Goal: Find contact information: Find contact information

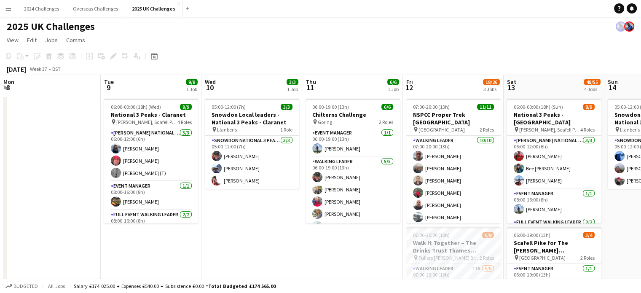
scroll to position [0, 185]
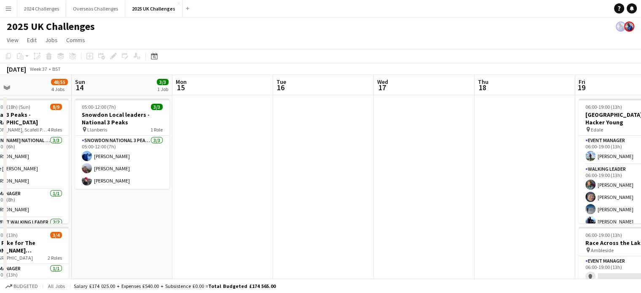
drag, startPoint x: 536, startPoint y: 199, endPoint x: 196, endPoint y: 201, distance: 340.3
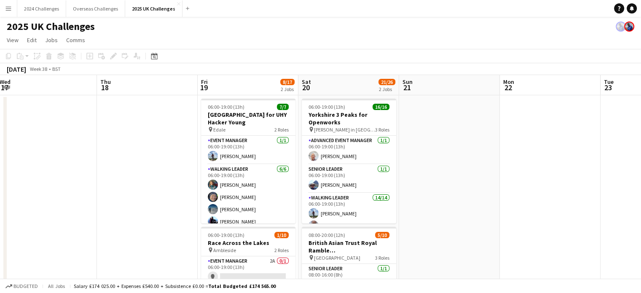
scroll to position [0, 316]
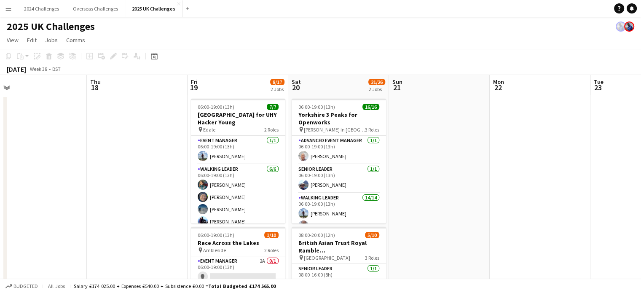
drag, startPoint x: 408, startPoint y: 183, endPoint x: 89, endPoint y: 180, distance: 318.4
click at [229, 154] on app-card-role "Event Manager [DATE] 06:00-19:00 (13h) [PERSON_NAME]" at bounding box center [238, 150] width 94 height 29
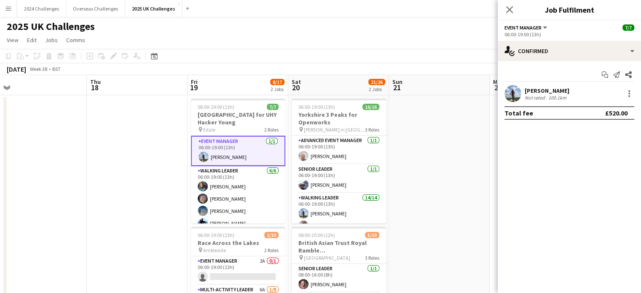
click at [548, 91] on div "[PERSON_NAME]" at bounding box center [547, 91] width 45 height 8
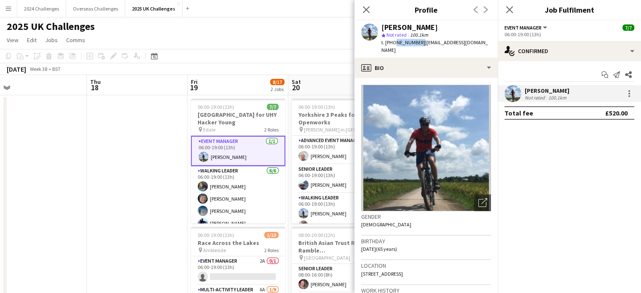
drag, startPoint x: 417, startPoint y: 42, endPoint x: 392, endPoint y: 41, distance: 25.3
click at [392, 41] on span "t. [PHONE_NUMBER]" at bounding box center [404, 42] width 44 height 6
copy span "7713626292"
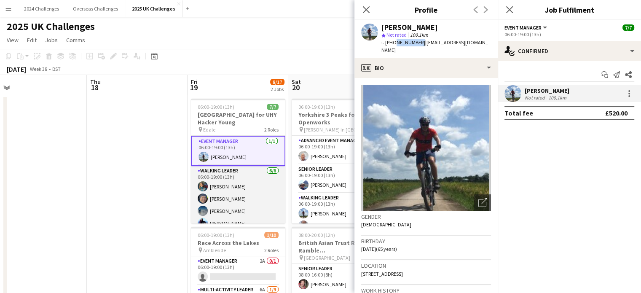
click at [215, 183] on app-card-role "Walking Leader [DATE] 06:00-19:00 (13h) [PERSON_NAME] [PERSON_NAME] [PERSON_NAM…" at bounding box center [238, 212] width 94 height 92
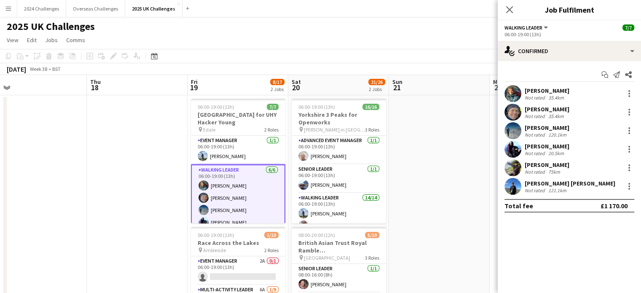
click at [541, 91] on div "[PERSON_NAME]" at bounding box center [547, 91] width 45 height 8
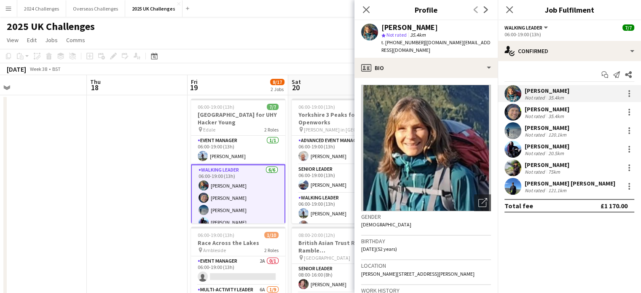
drag, startPoint x: 420, startPoint y: 42, endPoint x: 393, endPoint y: 40, distance: 27.4
click at [393, 40] on span "t. [PHONE_NUMBER]" at bounding box center [404, 42] width 44 height 6
copy span "07503215514"
click at [555, 114] on div "35.4km" at bounding box center [556, 116] width 19 height 6
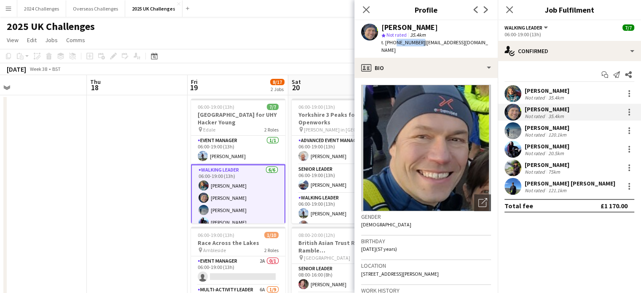
drag, startPoint x: 418, startPoint y: 41, endPoint x: 393, endPoint y: 40, distance: 24.9
click at [393, 40] on span "t. [PHONE_NUMBER]" at bounding box center [404, 42] width 44 height 6
copy span "7741488737"
click at [543, 151] on div "Not rated" at bounding box center [536, 153] width 22 height 6
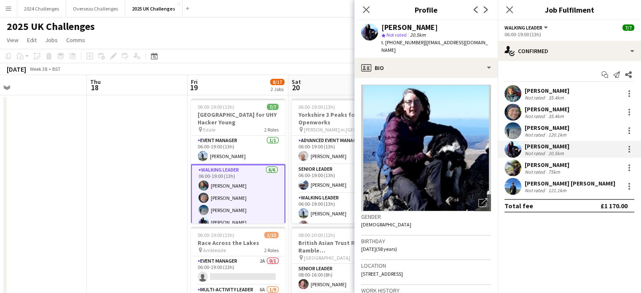
drag, startPoint x: 419, startPoint y: 41, endPoint x: 393, endPoint y: 42, distance: 25.3
click at [393, 42] on div "t. [PHONE_NUMBER] | [EMAIL_ADDRESS][DOMAIN_NAME]" at bounding box center [437, 46] width 110 height 15
copy span "7963691039"
click at [551, 170] on div "75km" at bounding box center [554, 172] width 15 height 6
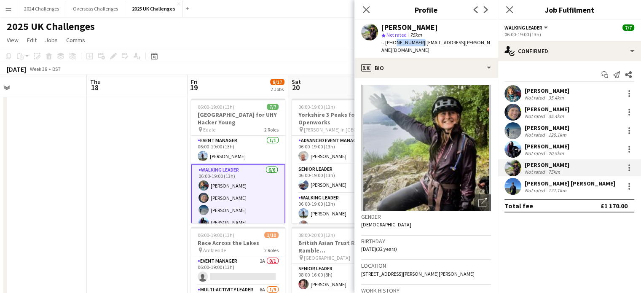
drag, startPoint x: 418, startPoint y: 42, endPoint x: 393, endPoint y: 42, distance: 25.3
click at [393, 42] on span "t. [PHONE_NUMBER]" at bounding box center [404, 42] width 44 height 6
copy span "7349973647"
click at [557, 132] on div "120.1km" at bounding box center [558, 135] width 22 height 6
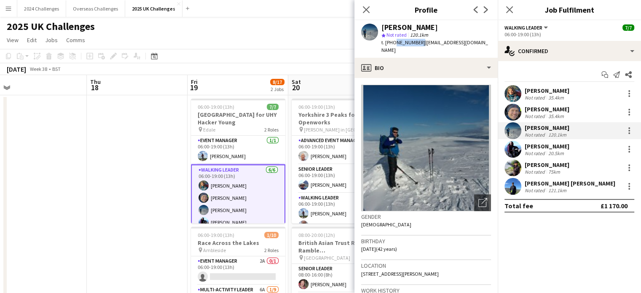
drag, startPoint x: 418, startPoint y: 42, endPoint x: 393, endPoint y: 40, distance: 25.4
click at [393, 40] on span "t. [PHONE_NUMBER]" at bounding box center [404, 42] width 44 height 6
copy span "7989055857"
click at [545, 189] on div "Not rated" at bounding box center [536, 190] width 22 height 6
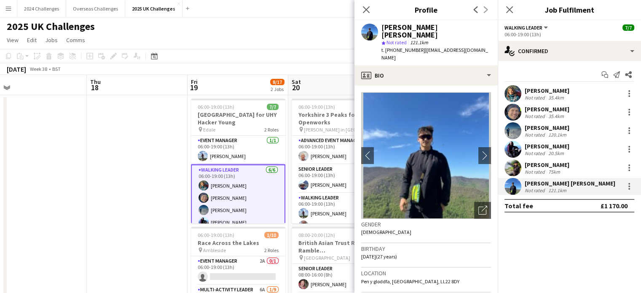
drag, startPoint x: 420, startPoint y: 42, endPoint x: 394, endPoint y: 40, distance: 25.8
click at [394, 47] on span "t. [PHONE_NUMBER]" at bounding box center [404, 50] width 44 height 6
copy span "07850740167"
